Goal: Task Accomplishment & Management: Use online tool/utility

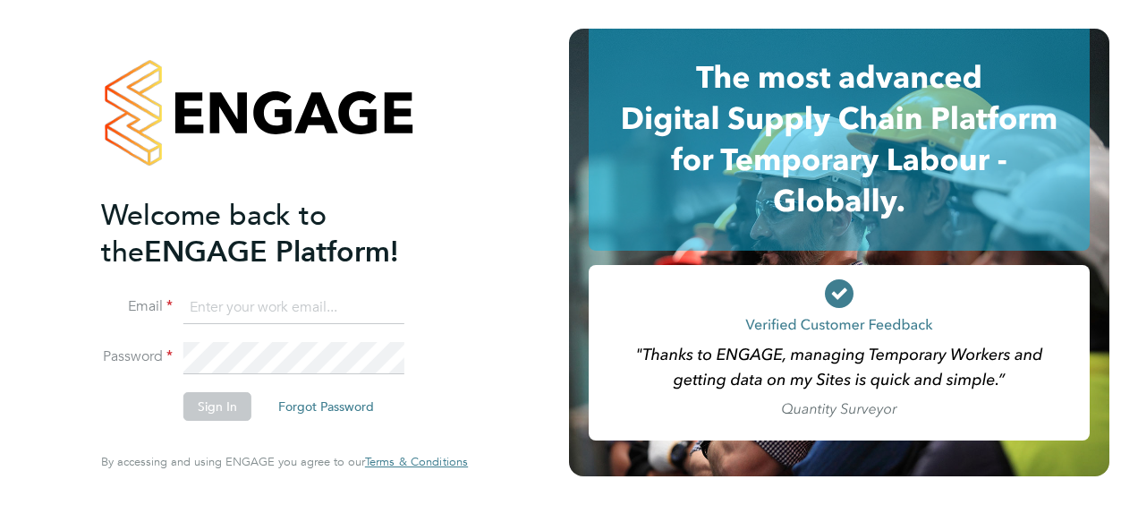
type input "[PERSON_NAME][EMAIL_ADDRESS][PERSON_NAME][DOMAIN_NAME]"
click at [240, 408] on button "Sign In" at bounding box center [217, 406] width 68 height 29
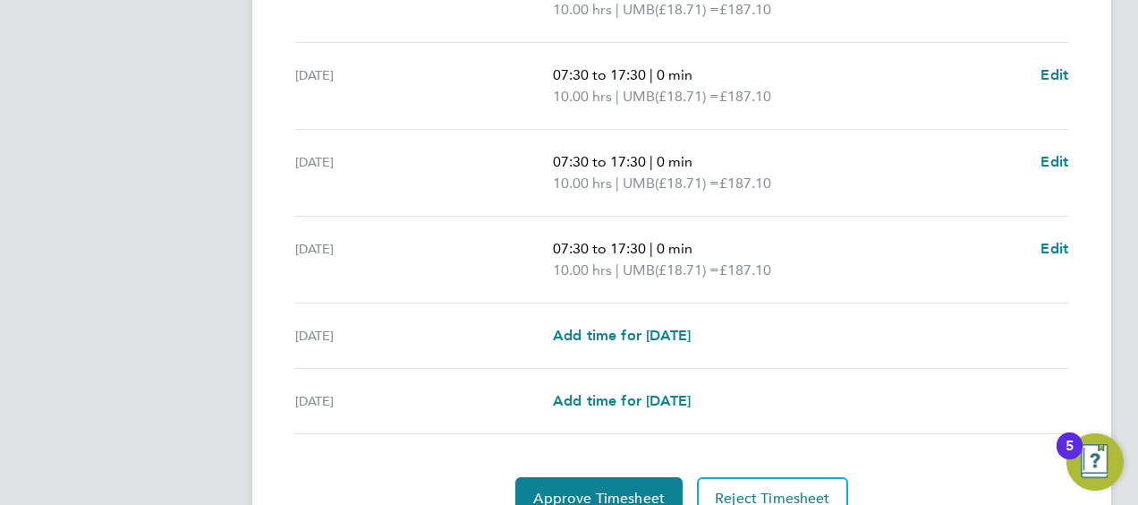
scroll to position [799, 0]
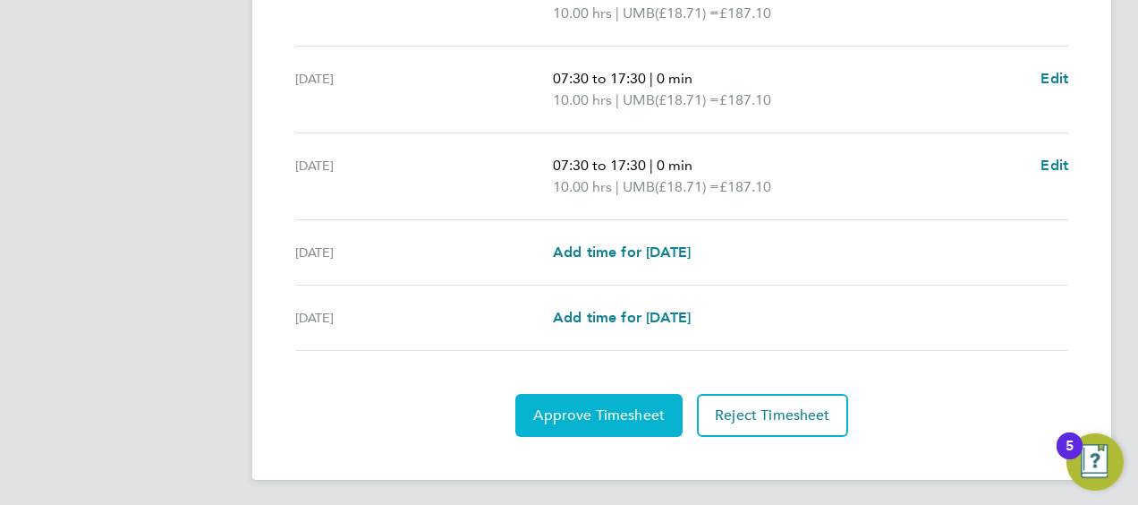
click at [578, 406] on span "Approve Timesheet" at bounding box center [599, 415] width 132 height 18
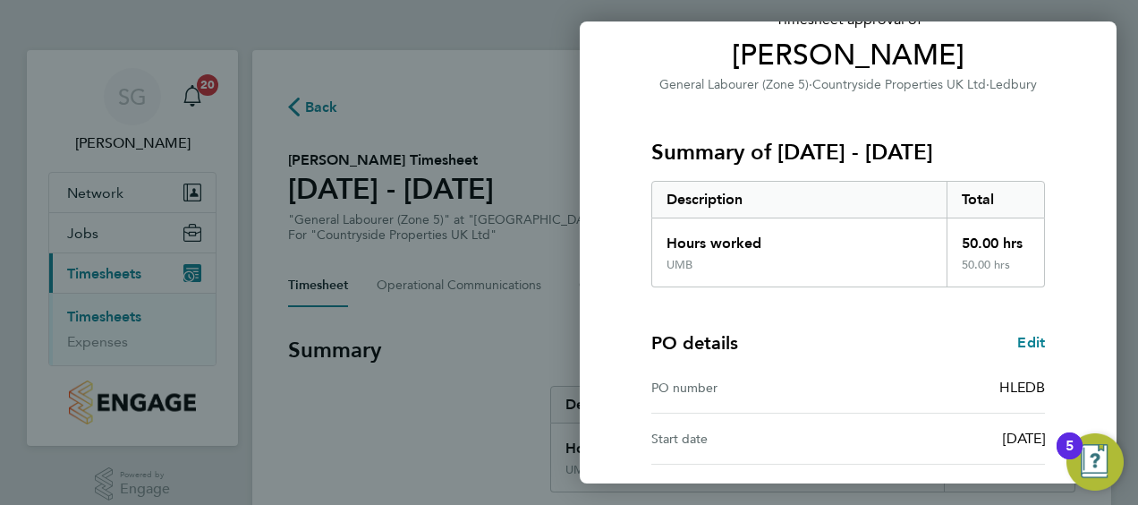
scroll to position [300, 0]
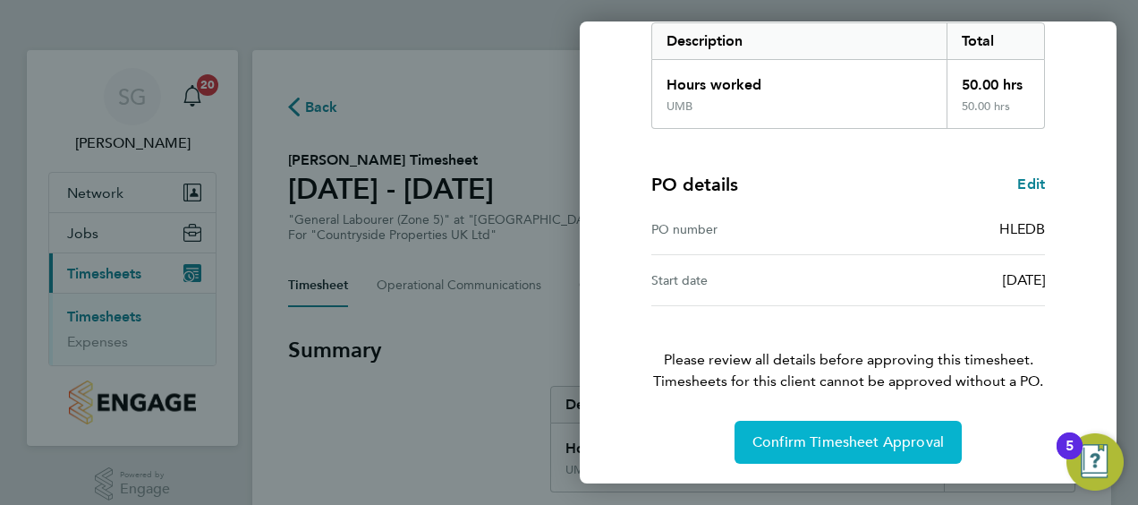
click at [798, 438] on span "Confirm Timesheet Approval" at bounding box center [848, 442] width 191 height 18
